Goal: Information Seeking & Learning: Learn about a topic

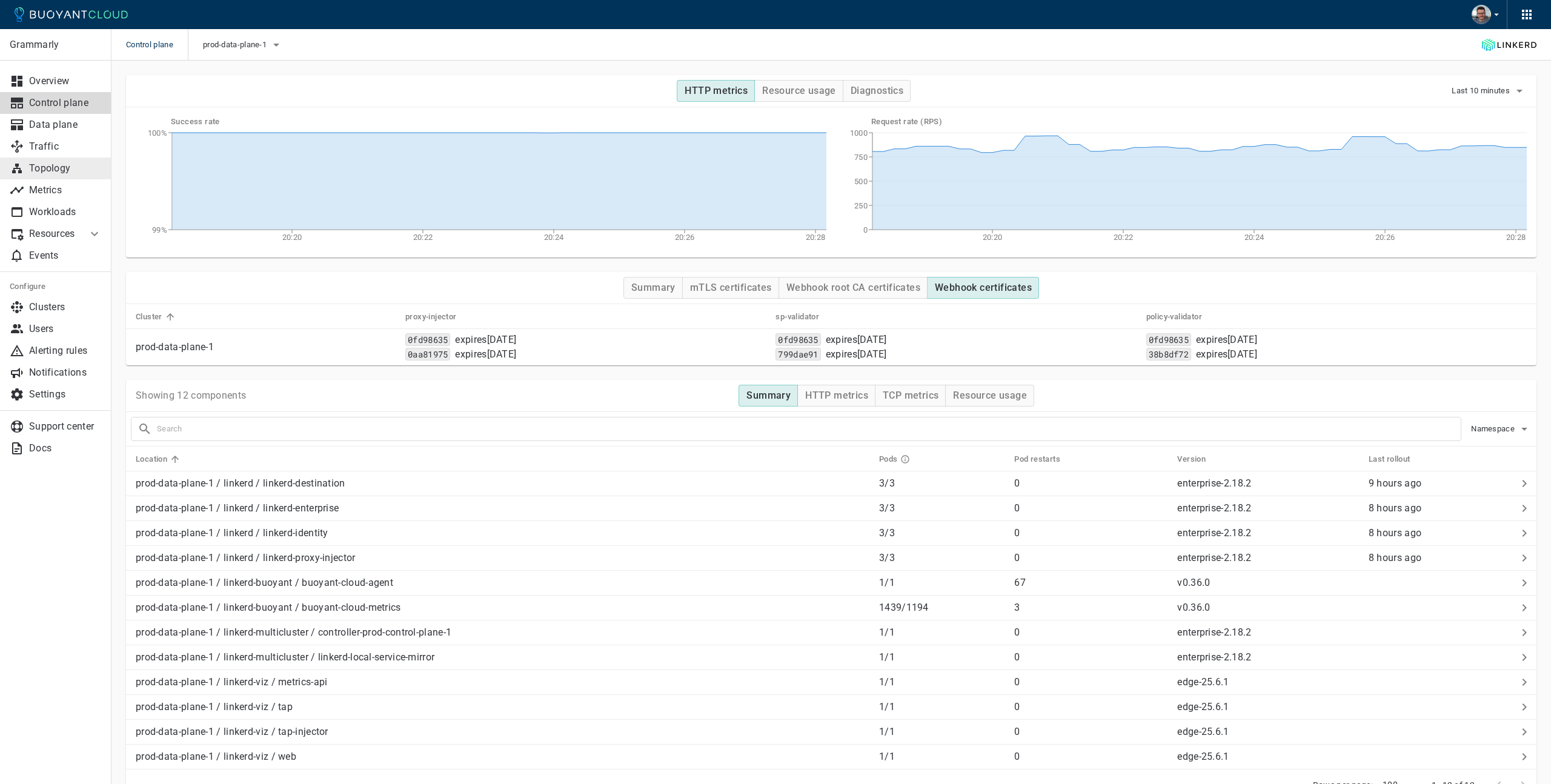
click at [47, 169] on p "Topology" at bounding box center [66, 168] width 73 height 12
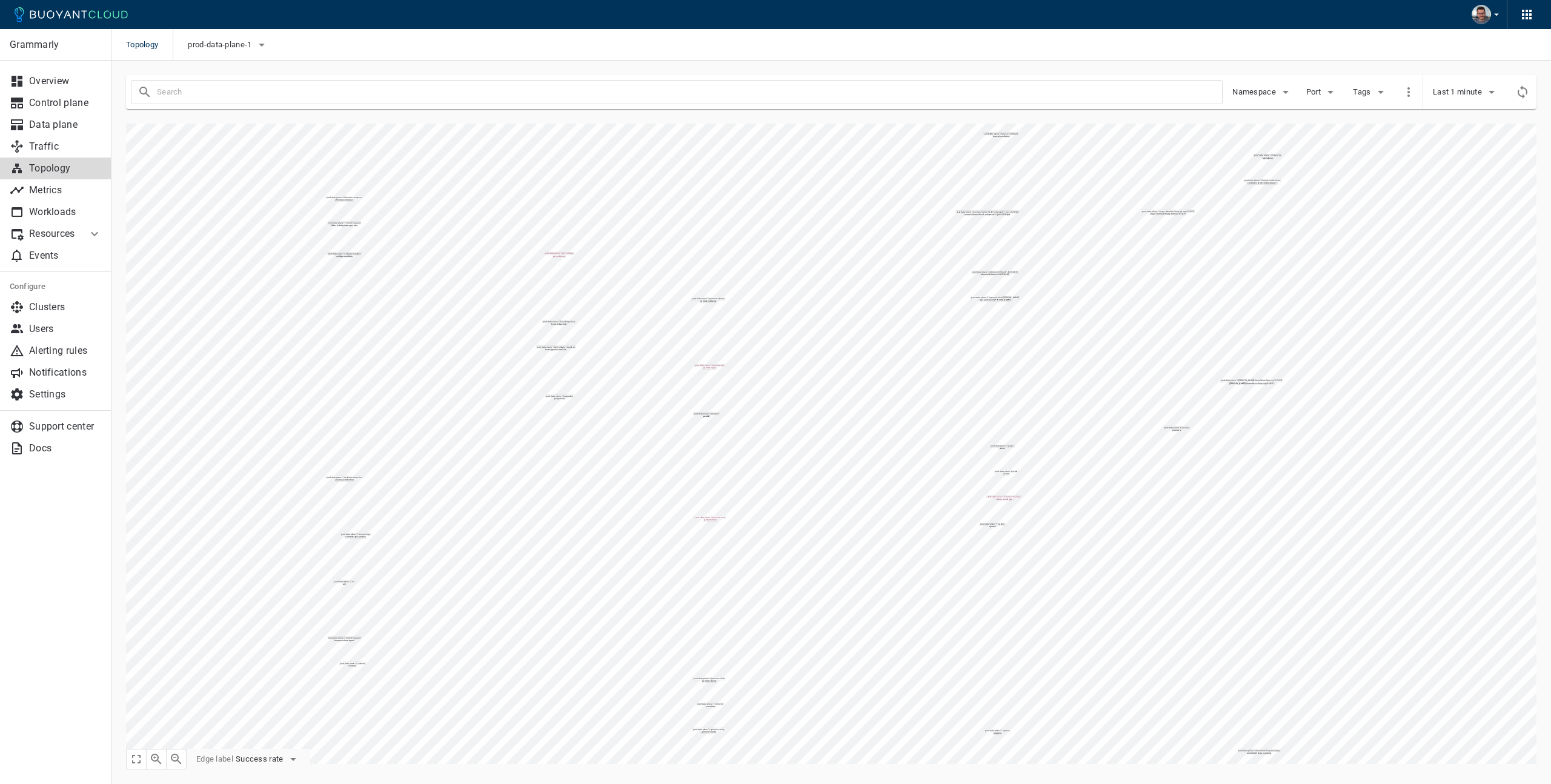
type input "-port:linkerd-admin"
click at [258, 42] on icon "button" at bounding box center [262, 45] width 15 height 15
click at [207, 128] on input "prod-data-plane-1" at bounding box center [206, 130] width 15 height 15
checkbox input "false"
click at [202, 103] on input "prod-control-plane-1" at bounding box center [206, 106] width 15 height 15
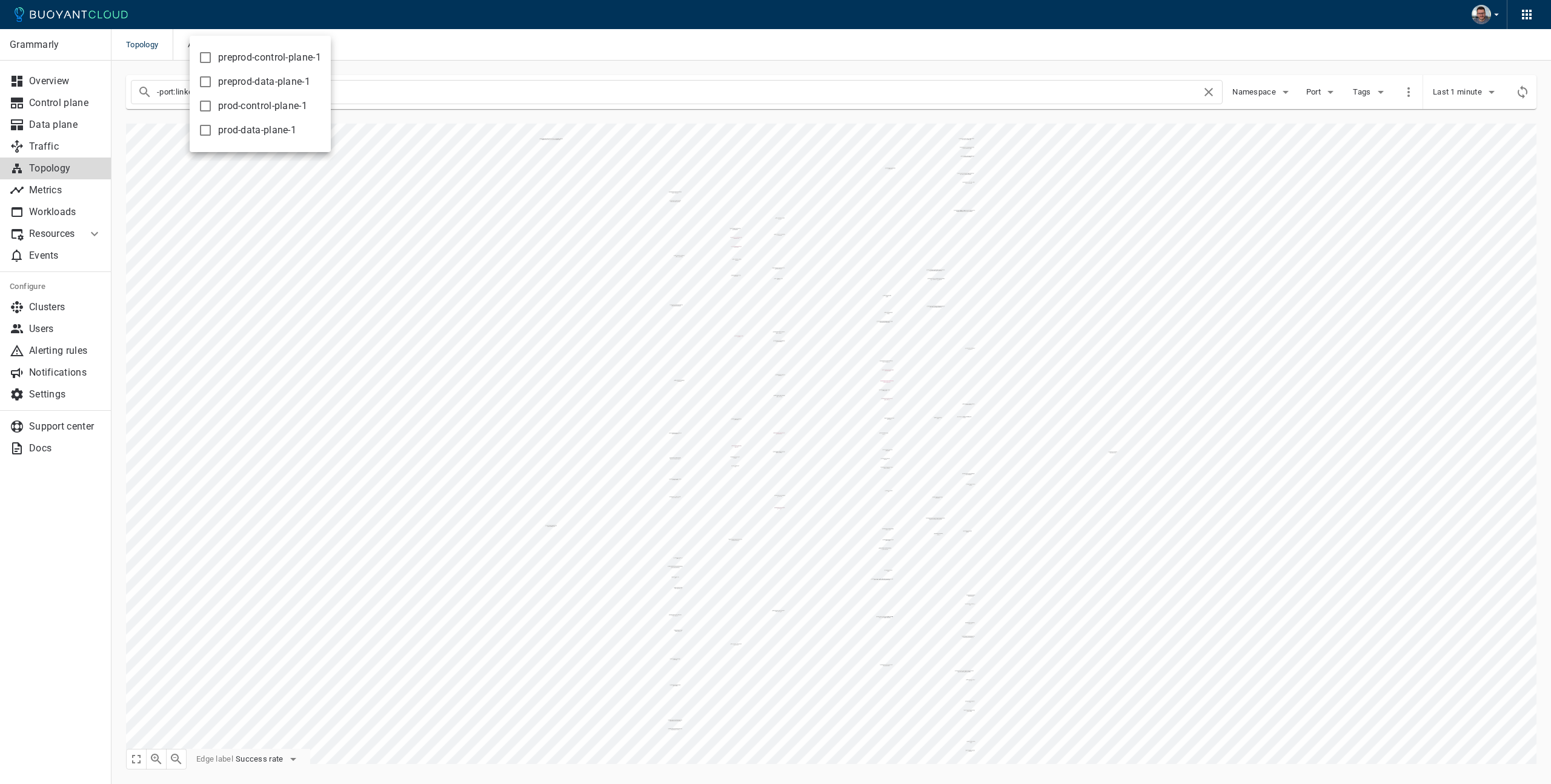
checkbox input "true"
click at [379, 85] on div at bounding box center [775, 392] width 1551 height 784
click at [364, 89] on input "-port:linkerd-admin" at bounding box center [679, 92] width 1044 height 17
type input "-port:linkerd-admin settings-registry"
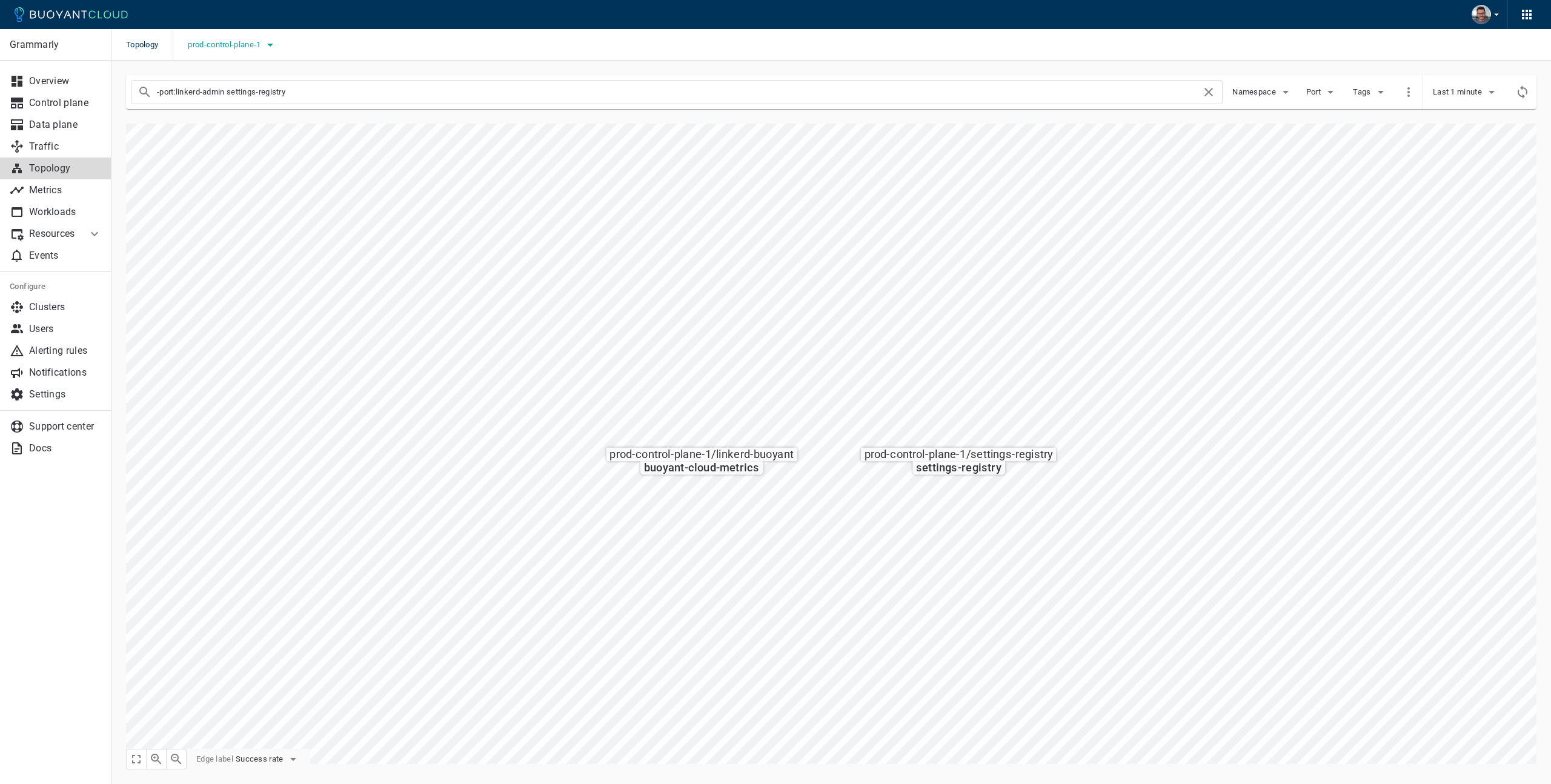
click at [272, 46] on icon "button" at bounding box center [270, 45] width 15 height 15
click at [206, 105] on input "prod-control-plane-1" at bounding box center [206, 106] width 15 height 15
checkbox input "false"
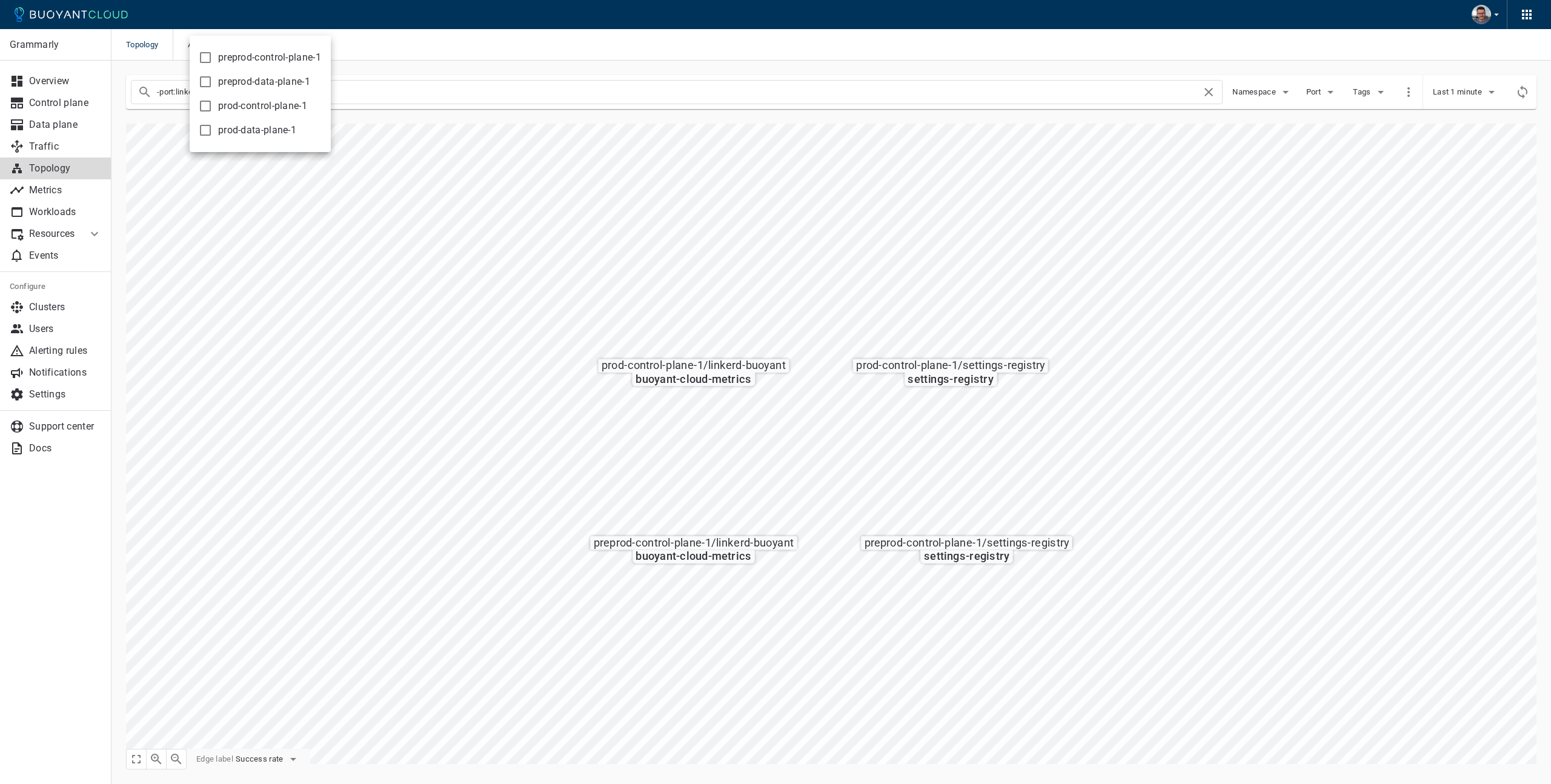
click at [358, 136] on div at bounding box center [775, 392] width 1551 height 784
click at [243, 46] on icon "button" at bounding box center [238, 45] width 15 height 15
click at [242, 152] on span "qa-control-plane-1" at bounding box center [257, 154] width 80 height 12
click at [212, 152] on input "qa-control-plane-1" at bounding box center [206, 155] width 15 height 15
checkbox input "true"
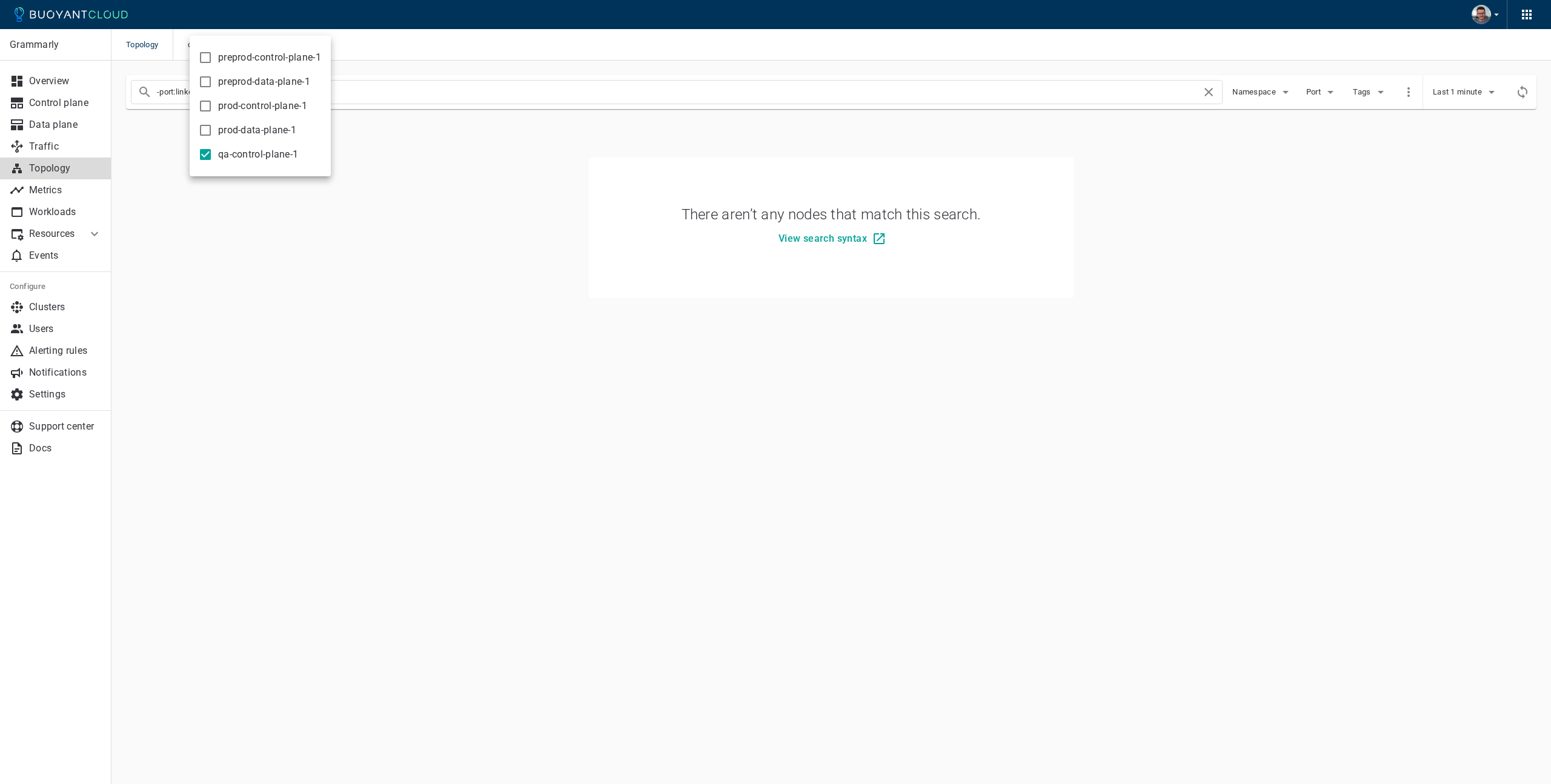
click at [440, 134] on div at bounding box center [775, 392] width 1551 height 784
click at [336, 98] on input "-port:linkerd-admin settings-registry" at bounding box center [679, 92] width 1044 height 17
click at [328, 98] on input "-port:linkerd-admin settings-registry" at bounding box center [679, 92] width 1044 height 17
click at [259, 45] on icon "button" at bounding box center [264, 45] width 15 height 15
click at [208, 154] on input "qa-control-plane-1" at bounding box center [206, 155] width 15 height 15
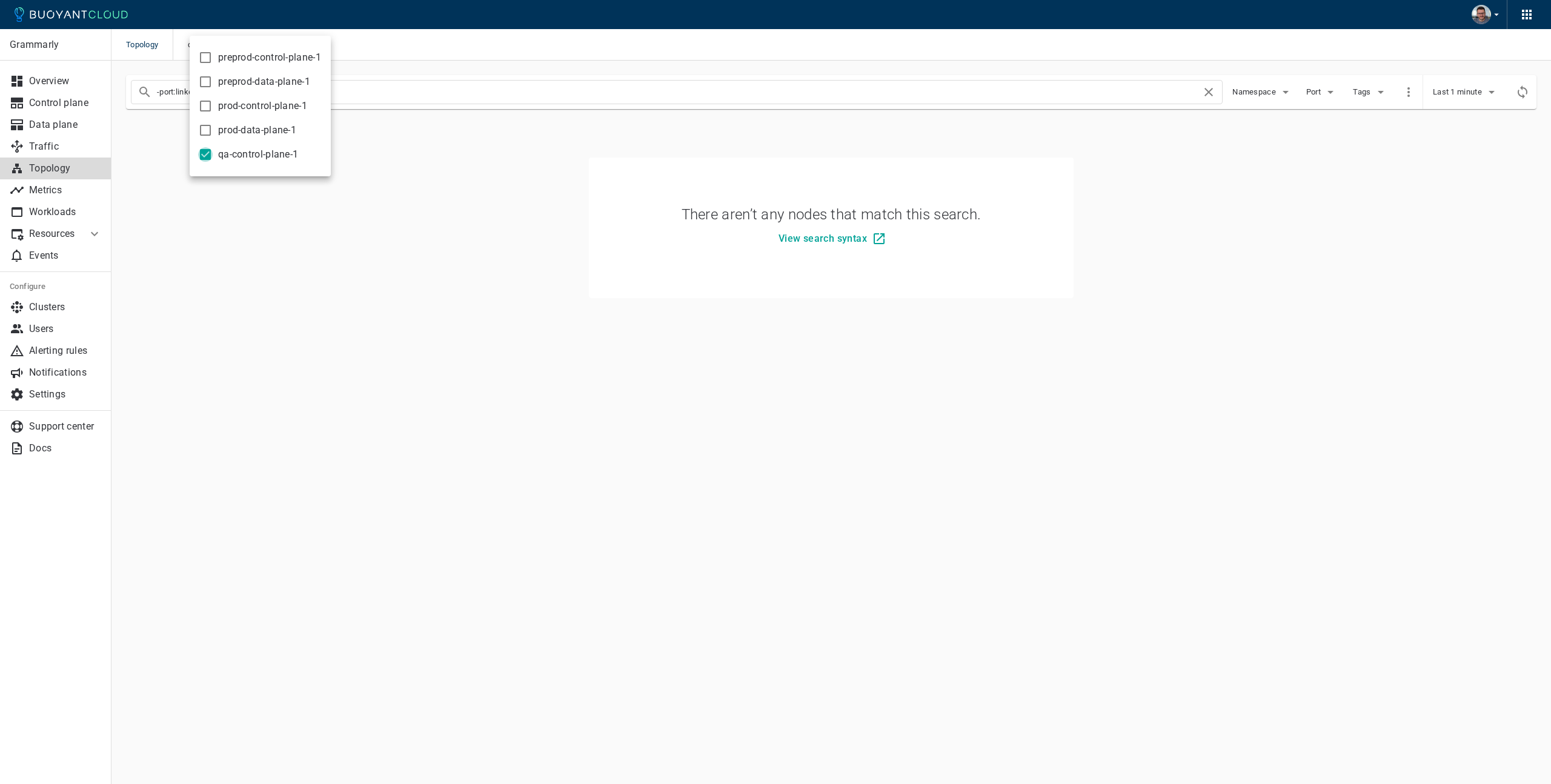
checkbox input "false"
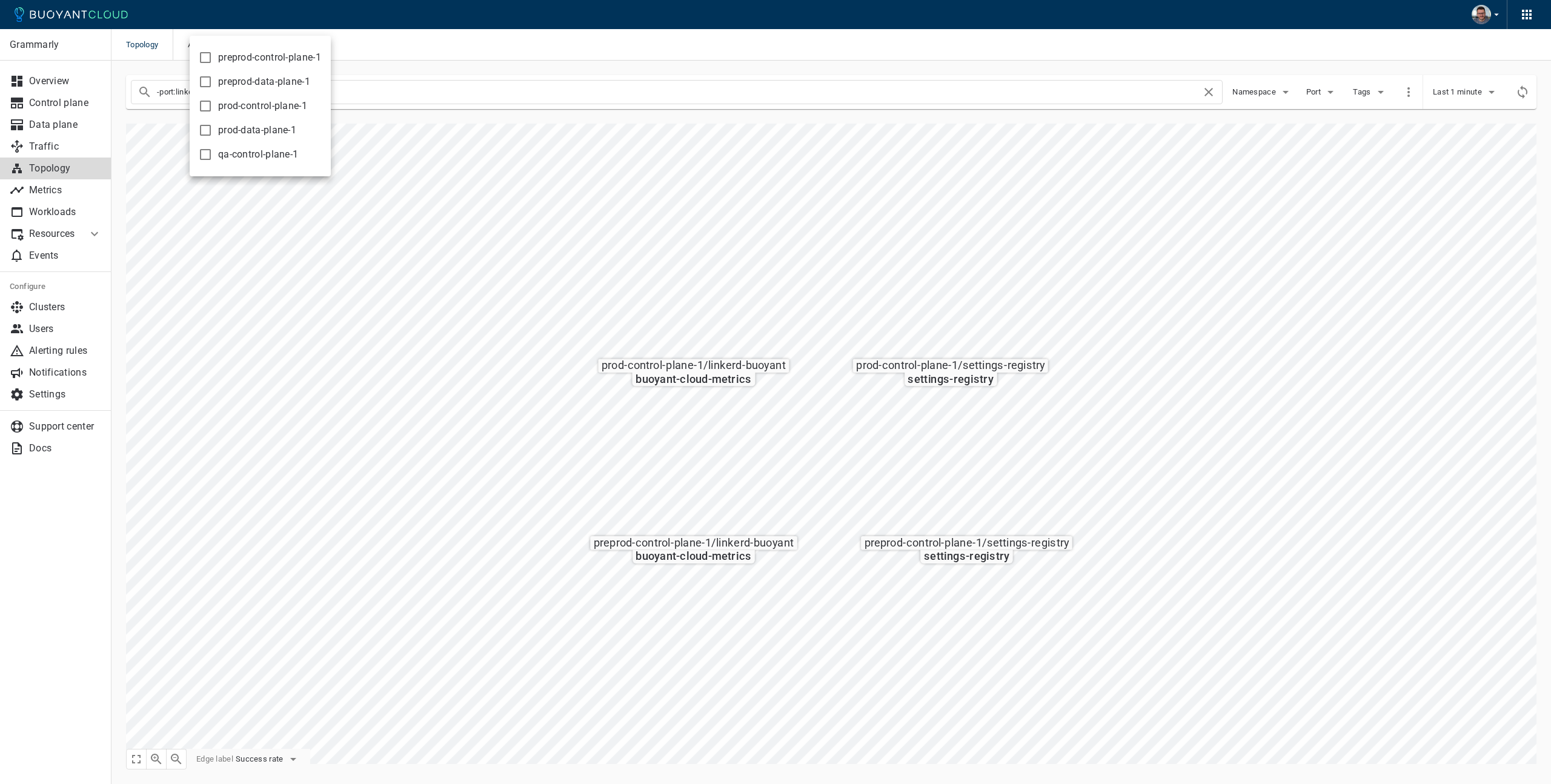
click at [475, 160] on div at bounding box center [775, 392] width 1551 height 784
click at [235, 45] on icon "button" at bounding box center [238, 45] width 15 height 15
click at [207, 153] on input "qa-control-plane-1" at bounding box center [206, 155] width 15 height 15
checkbox input "true"
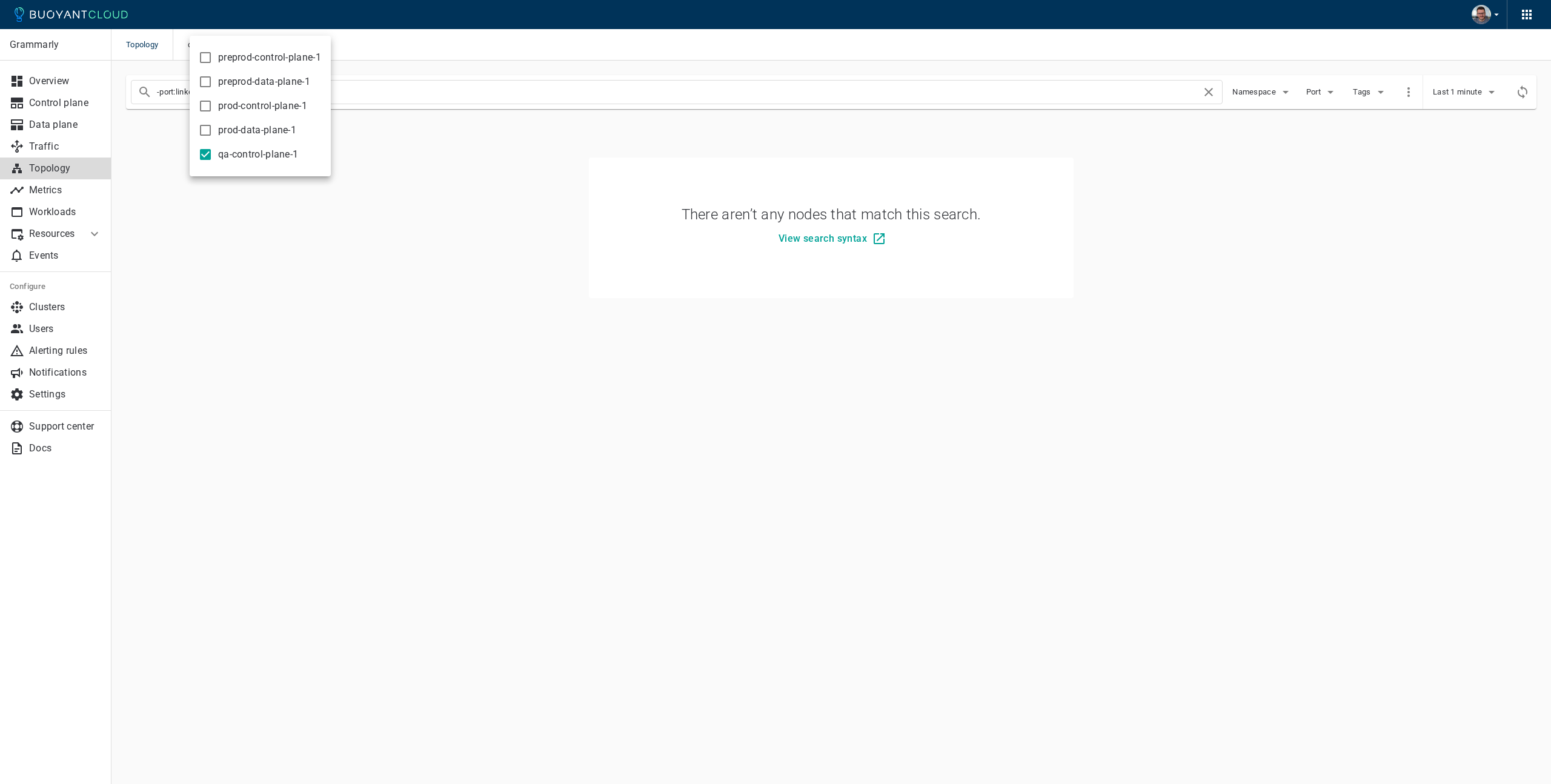
click at [476, 174] on div at bounding box center [775, 392] width 1551 height 784
click at [38, 131] on link "Data plane" at bounding box center [55, 125] width 112 height 22
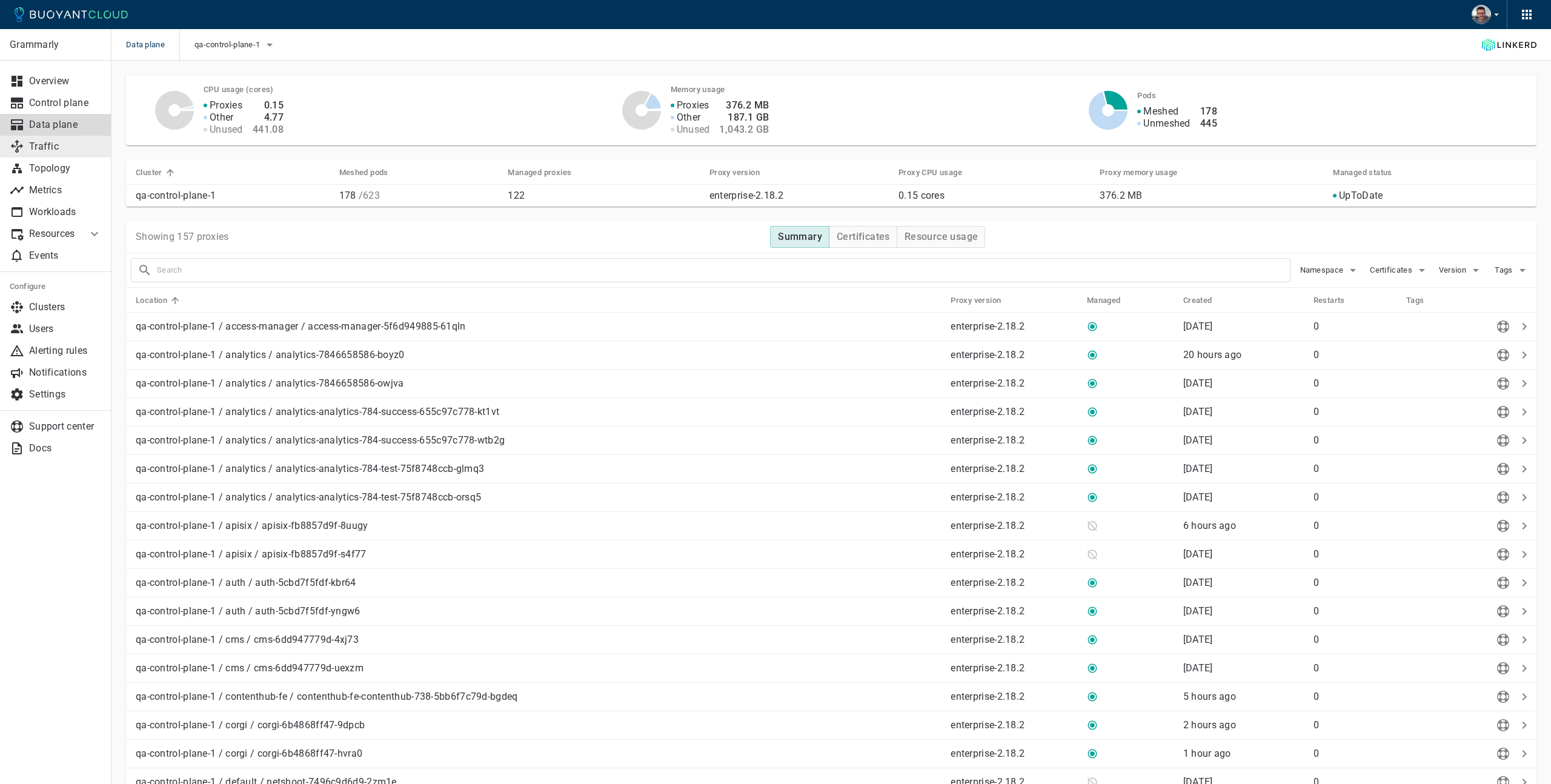
click at [54, 144] on p "Traffic" at bounding box center [66, 146] width 73 height 12
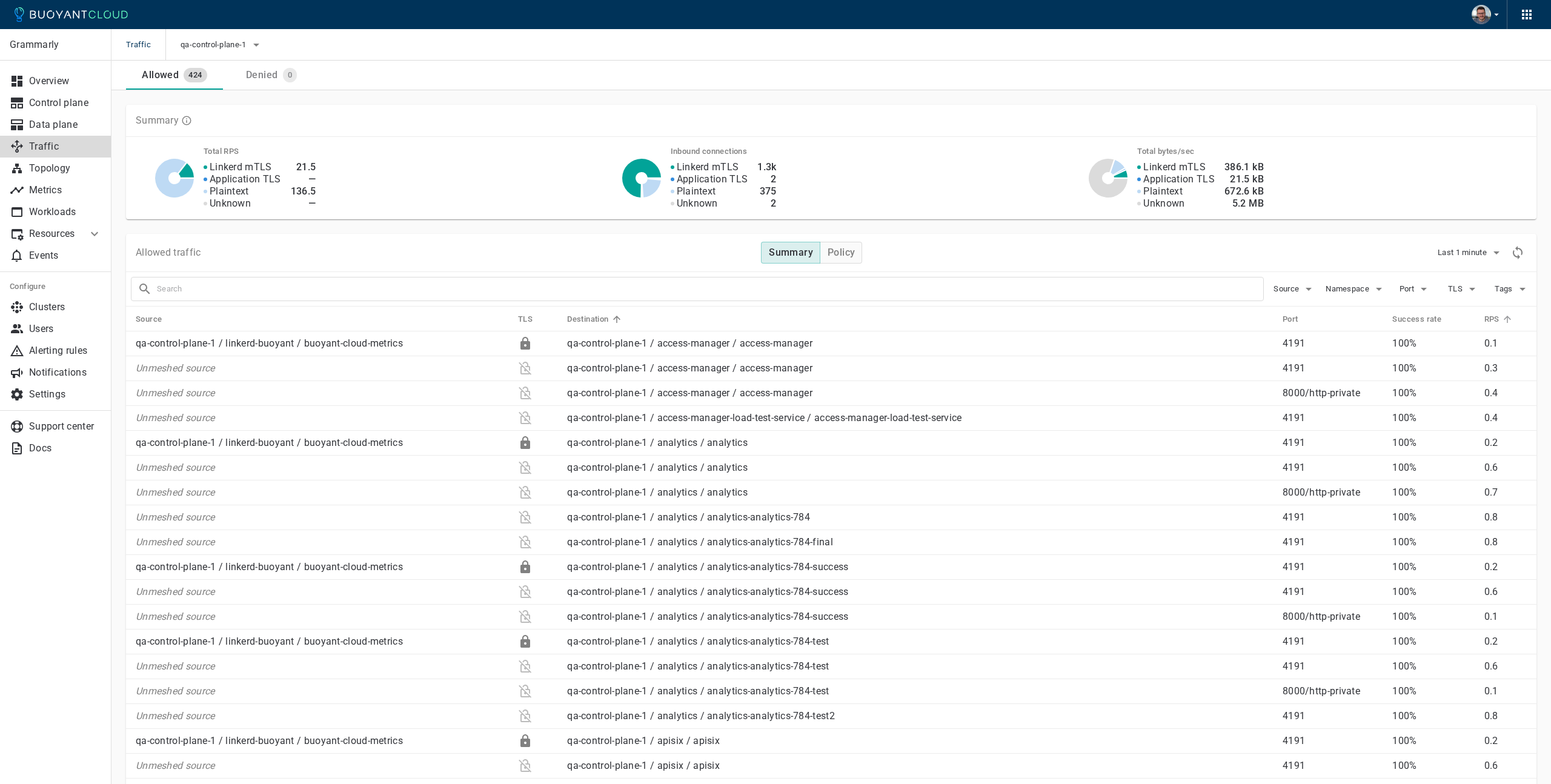
click at [1497, 317] on h5 "RPS" at bounding box center [1492, 319] width 15 height 10
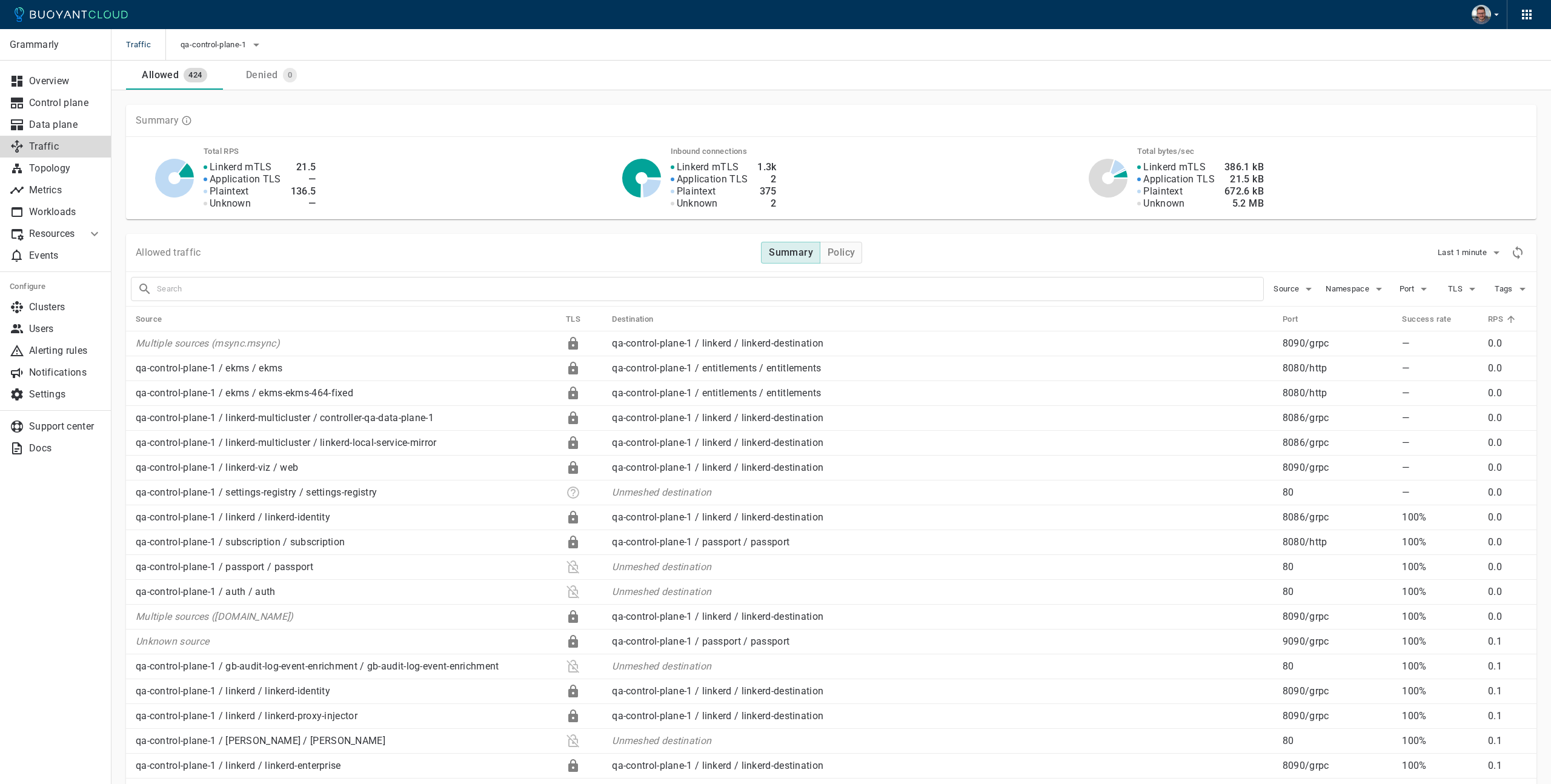
click at [1497, 317] on h5 "RPS" at bounding box center [1496, 319] width 15 height 10
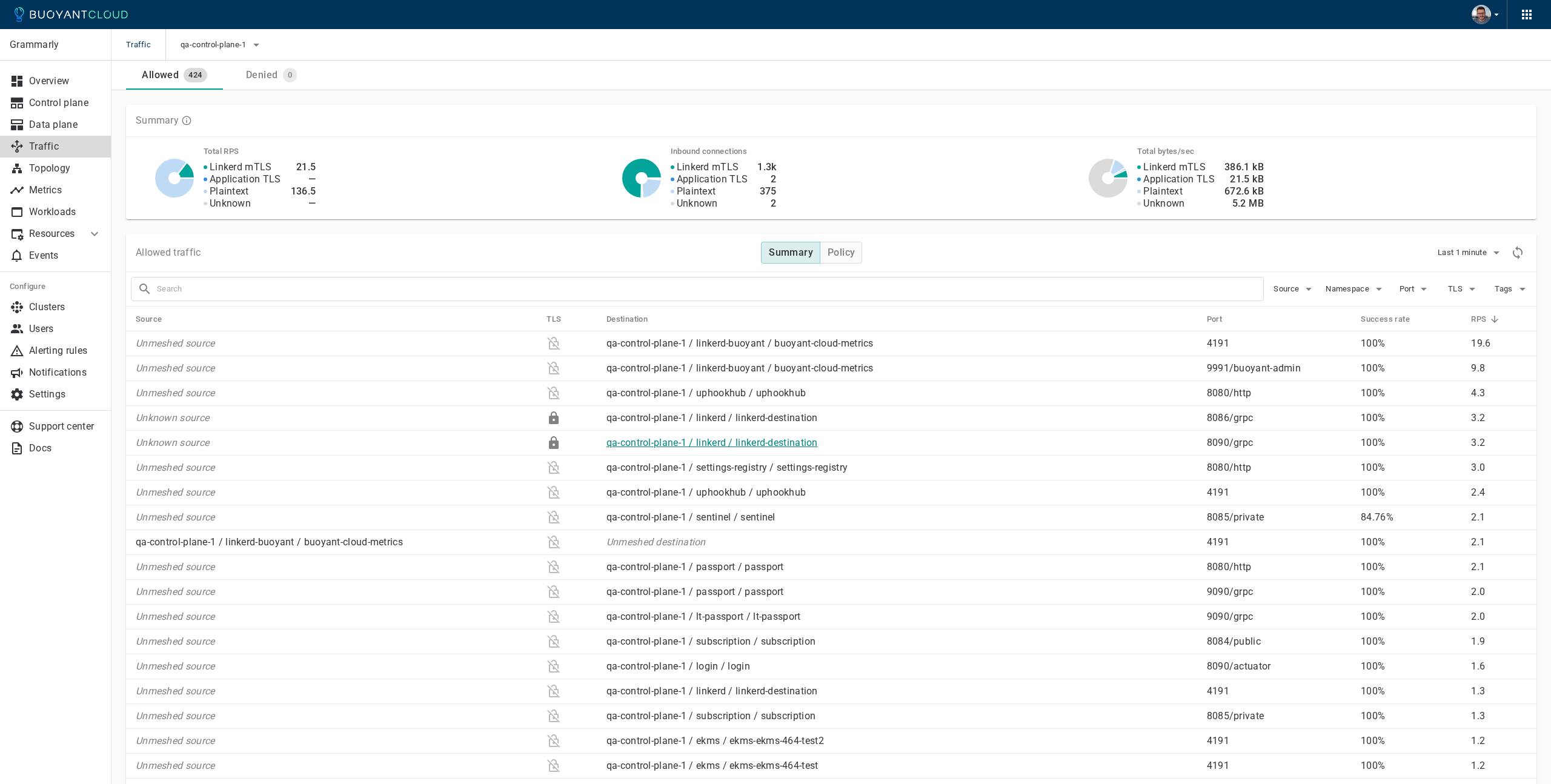
scroll to position [13, 0]
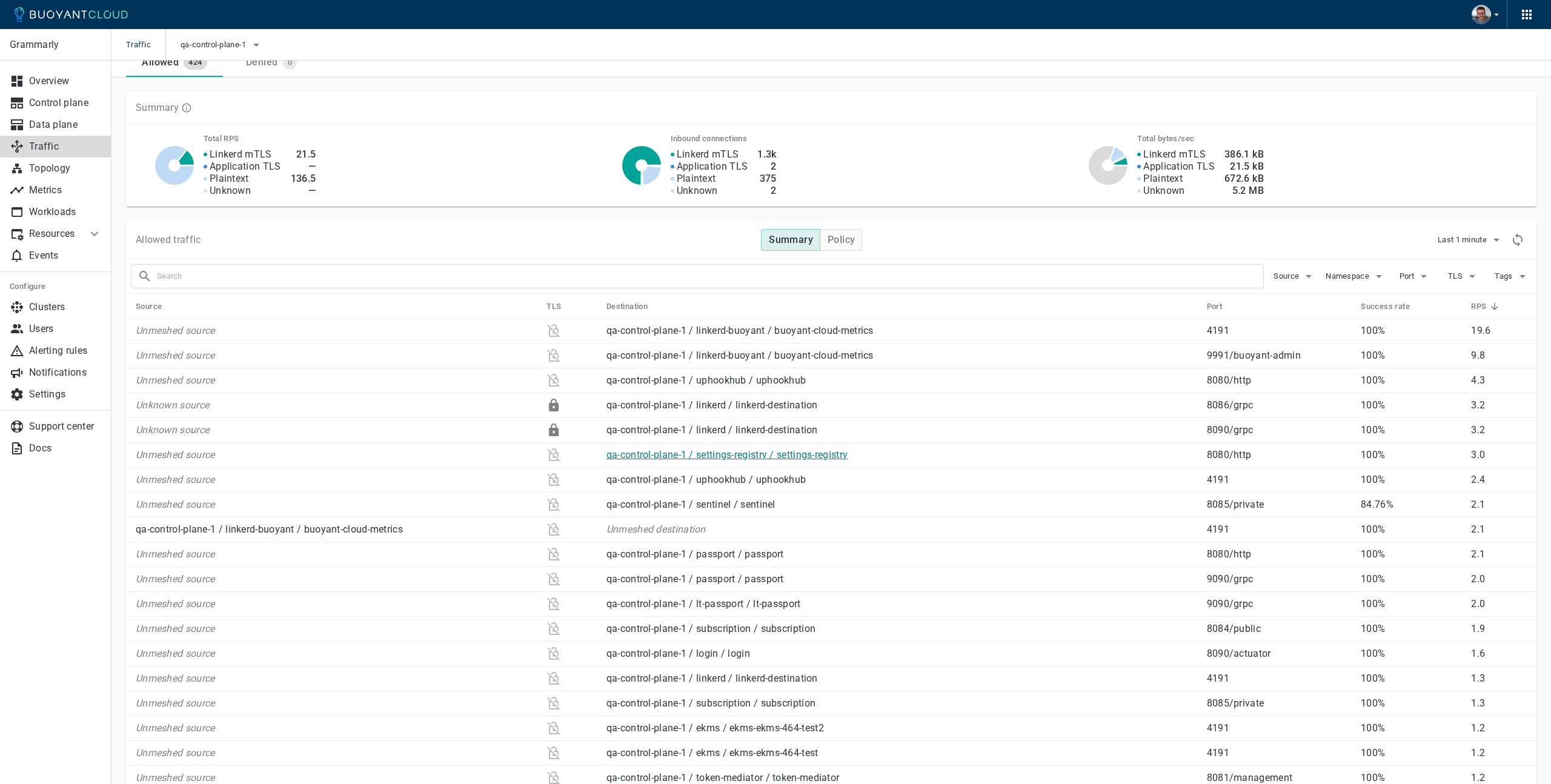
click at [803, 455] on link "qa-control-plane-1 / settings-registry / settings-registry" at bounding box center [726, 455] width 241 height 11
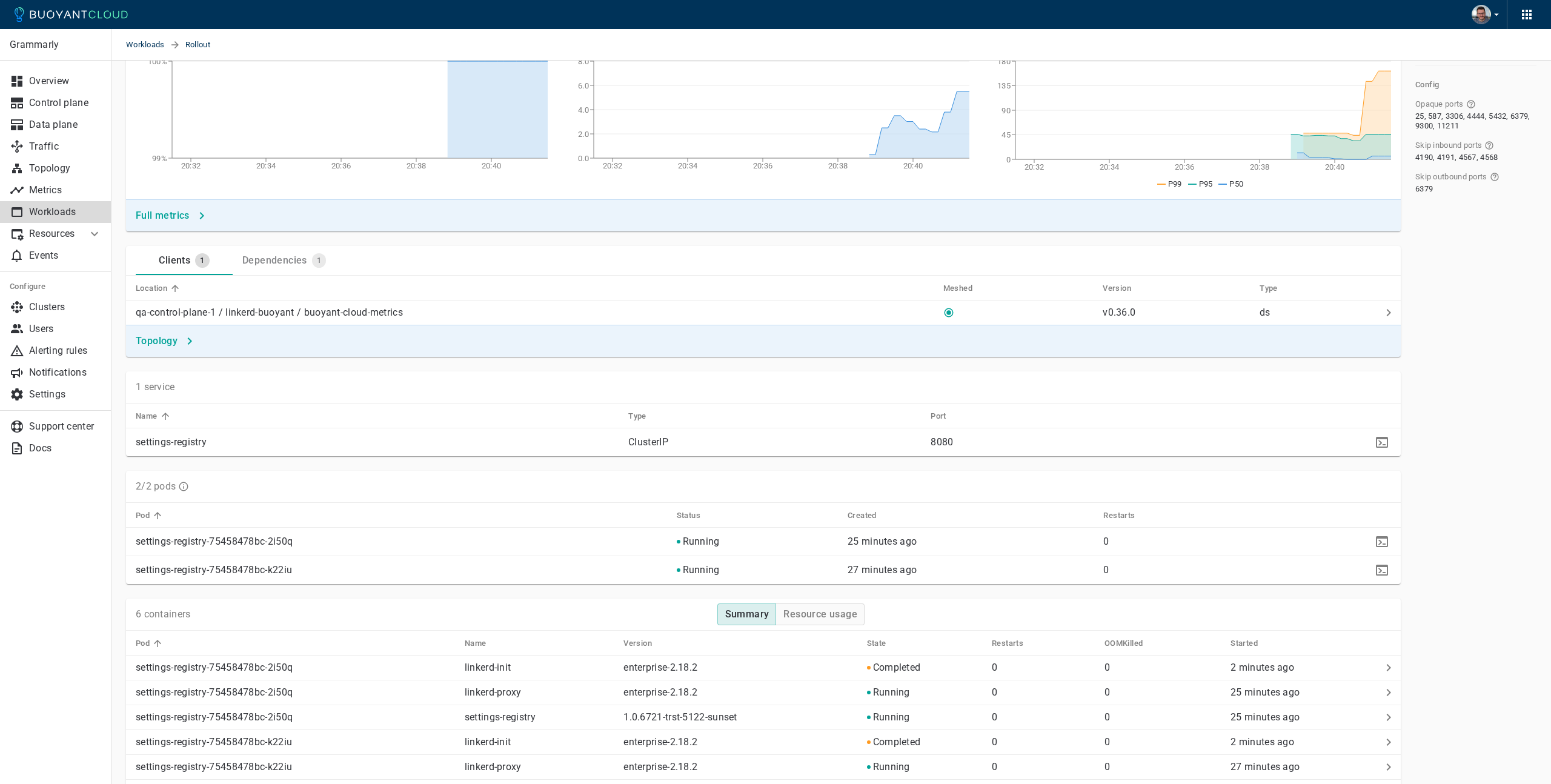
scroll to position [209, 0]
click at [284, 257] on div "Dependencies" at bounding box center [272, 255] width 70 height 17
click at [169, 266] on button "Clients 1" at bounding box center [184, 258] width 97 height 30
click at [281, 253] on div "Dependencies" at bounding box center [272, 255] width 70 height 17
click at [1230, 312] on p "ro" at bounding box center [1301, 310] width 150 height 12
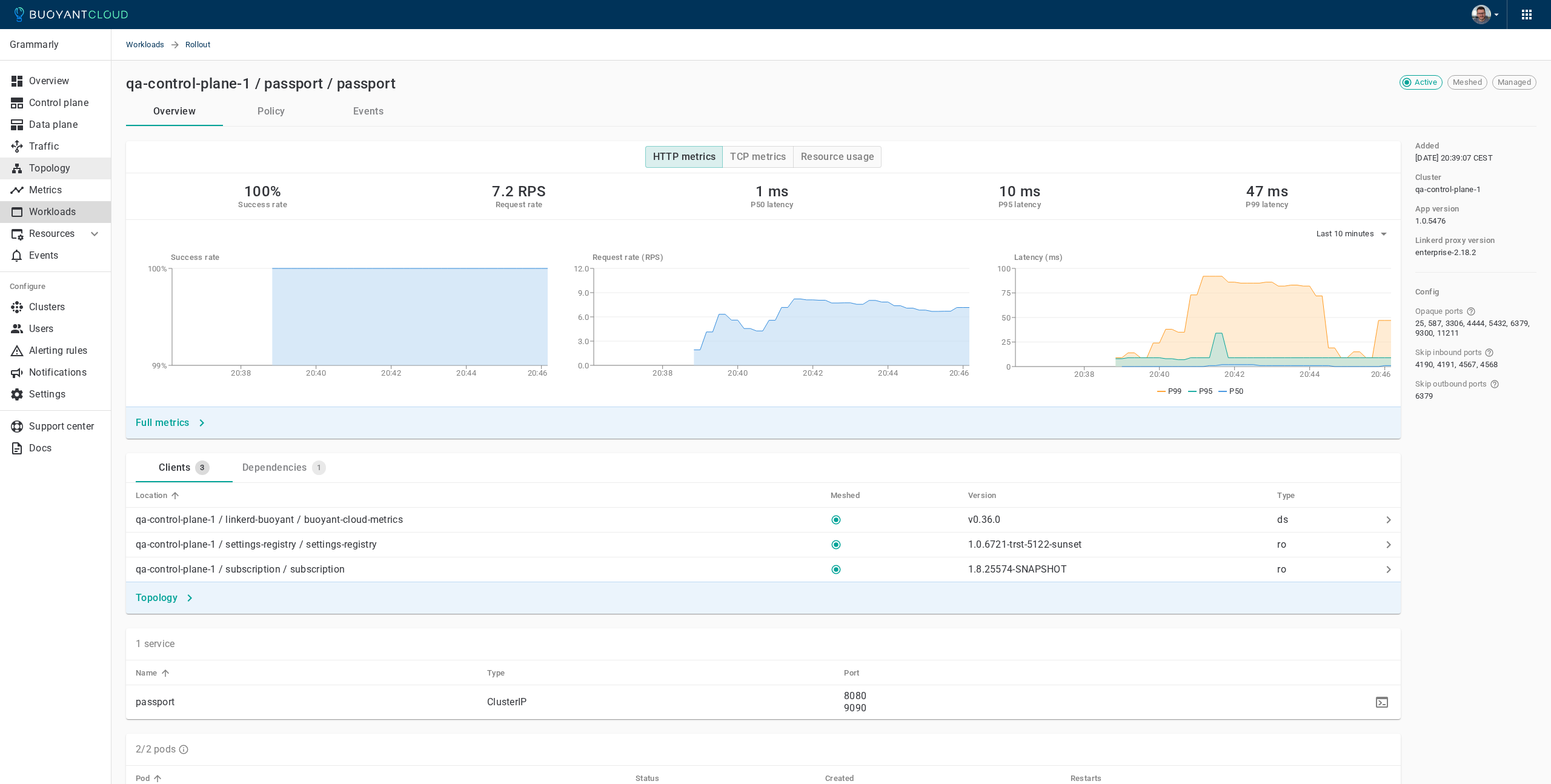
click at [48, 169] on p "Topology" at bounding box center [66, 168] width 73 height 12
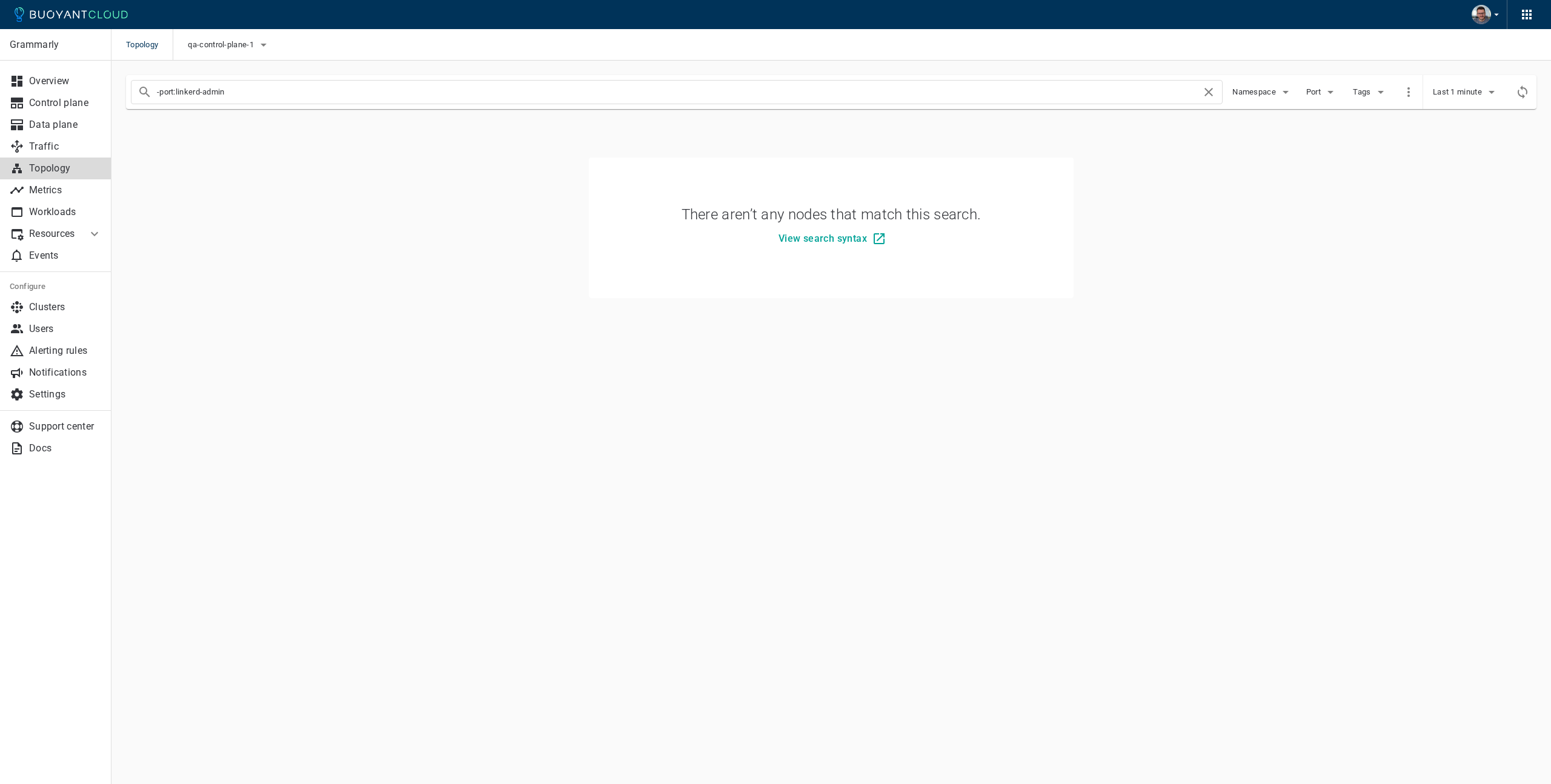
click at [328, 157] on div "There aren’t any nodes that match this search. View search syntax" at bounding box center [831, 210] width 1411 height 174
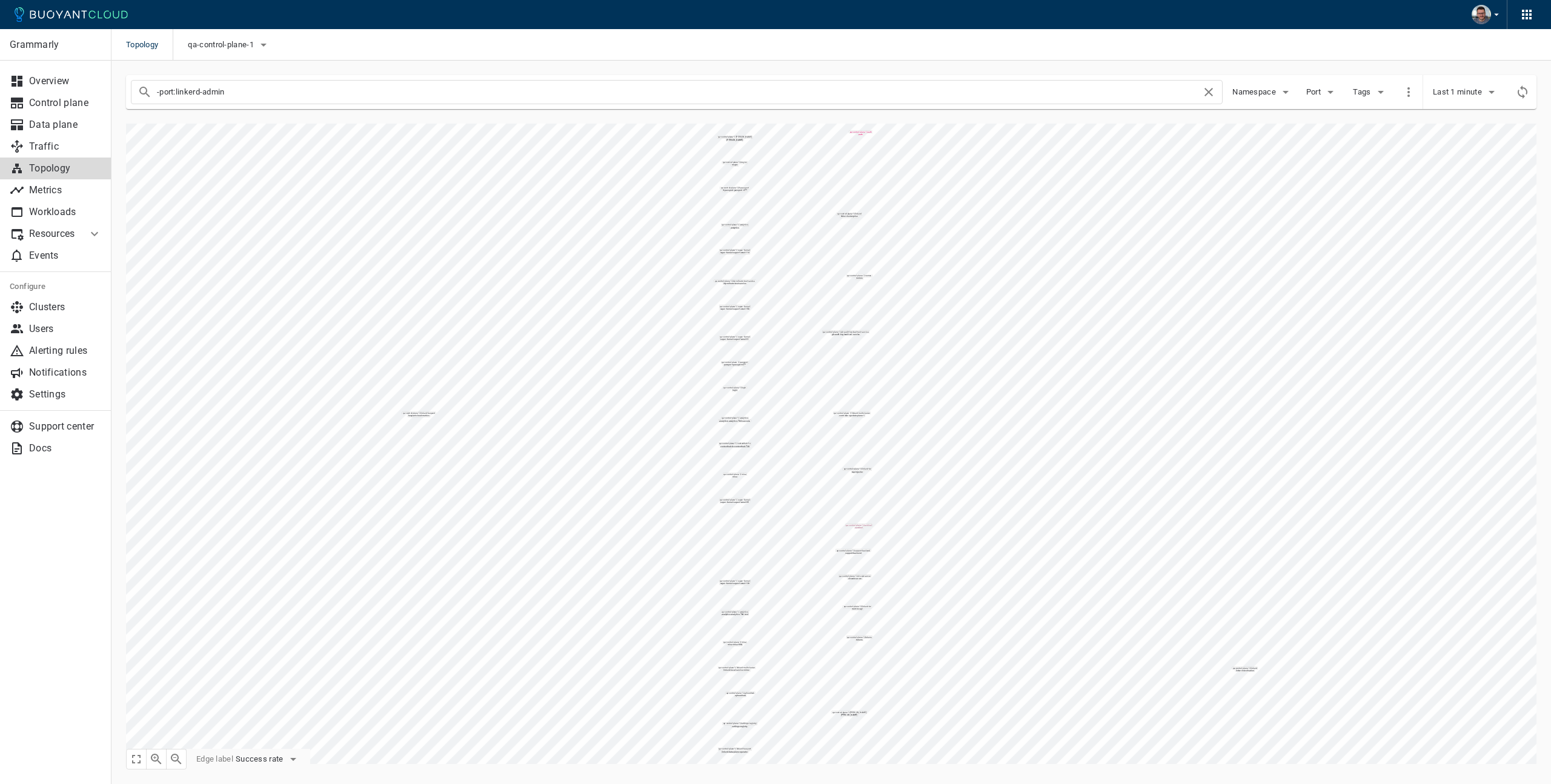
click at [440, 90] on input "-port:linkerd-admin" at bounding box center [679, 92] width 1044 height 17
type input "-port:linkerd-admin settings-registry"
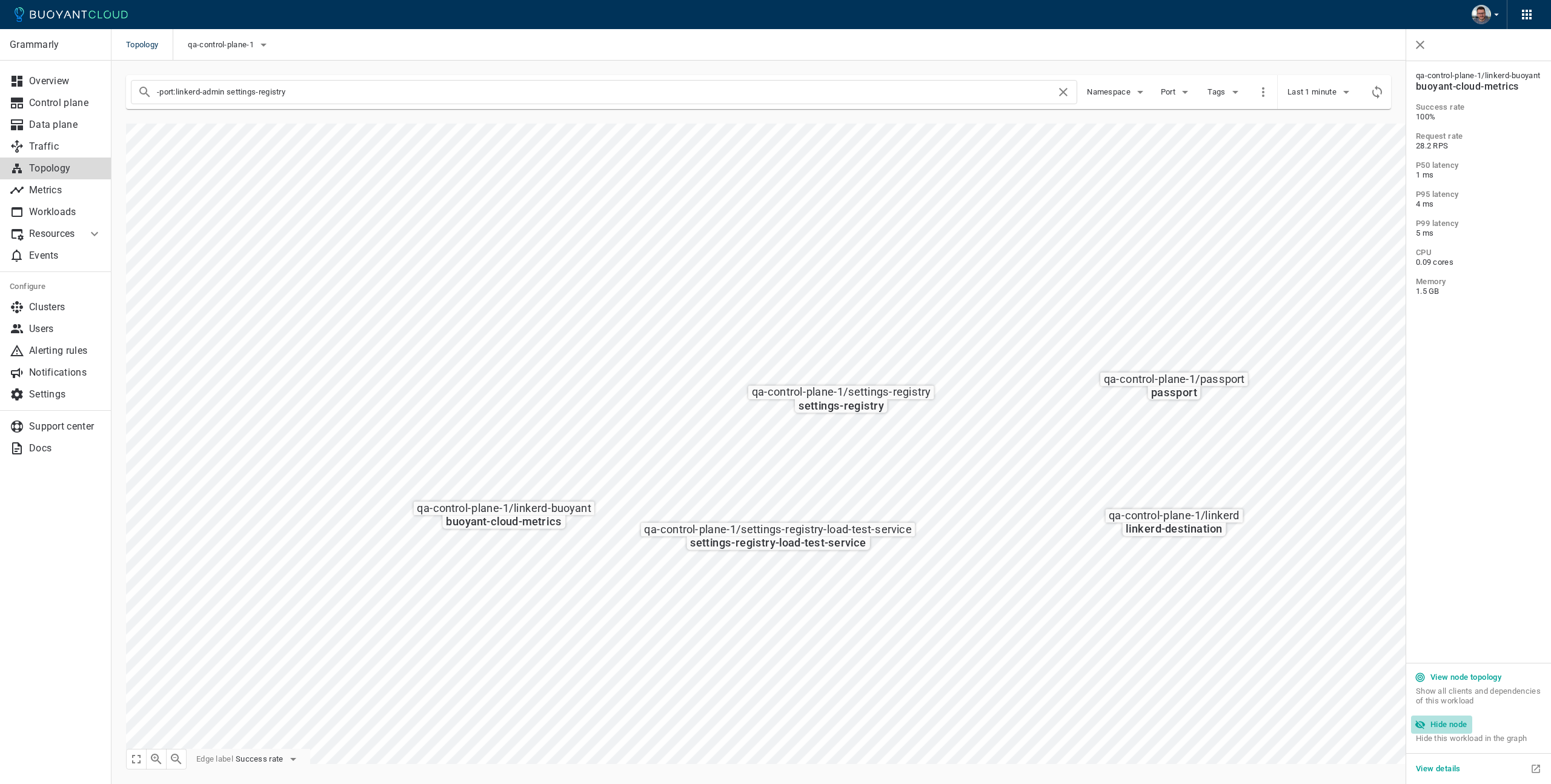
click at [1453, 724] on h5 "Hide node" at bounding box center [1449, 724] width 37 height 10
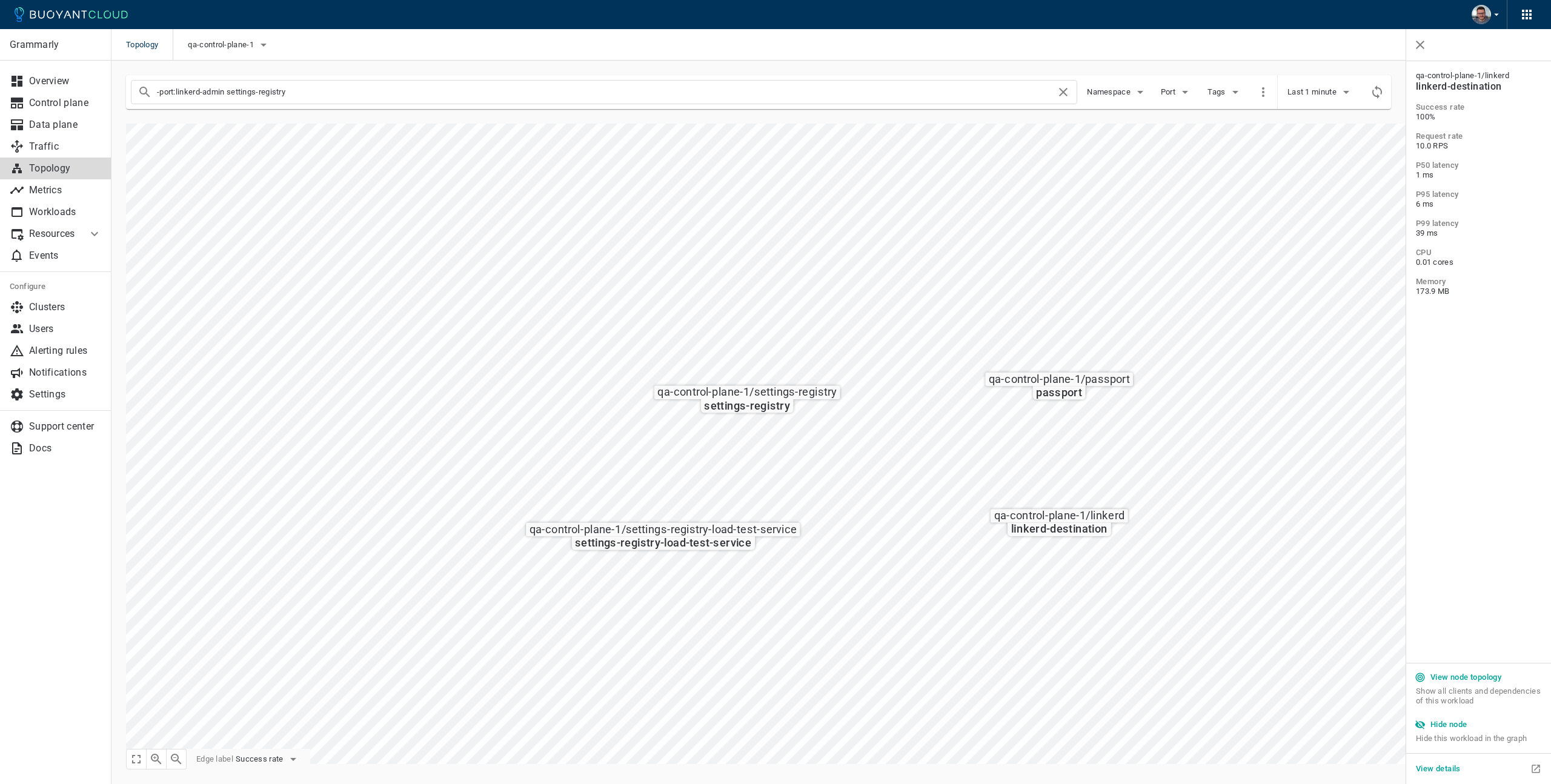
click at [1462, 726] on h5 "Hide node" at bounding box center [1449, 724] width 37 height 10
